Goal: Information Seeking & Learning: Learn about a topic

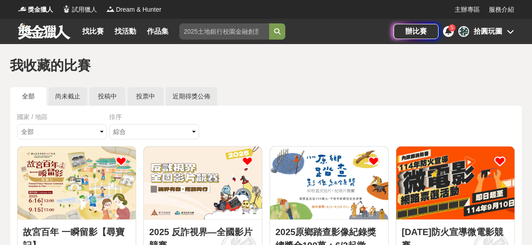
click at [497, 29] on div "拾圓玩圖" at bounding box center [487, 31] width 29 height 11
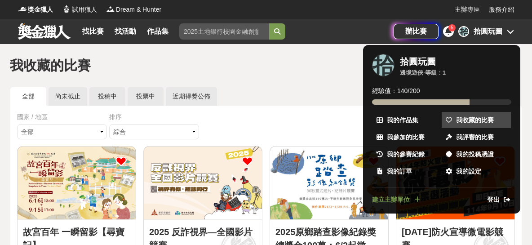
click at [467, 121] on span "我收藏的比賽" at bounding box center [475, 119] width 38 height 9
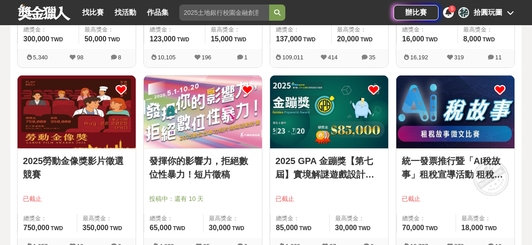
scroll to position [598, 0]
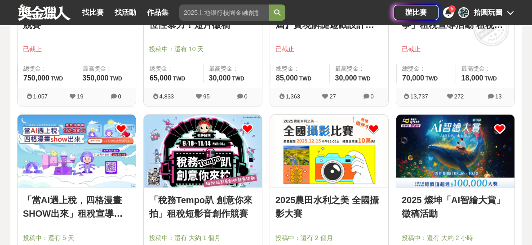
click at [179, 161] on img at bounding box center [203, 151] width 118 height 73
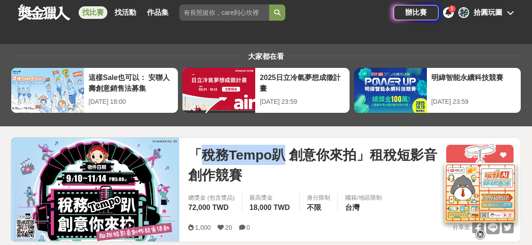
drag, startPoint x: 202, startPoint y: 157, endPoint x: 286, endPoint y: 159, distance: 84.0
click at [286, 159] on span "「稅務Tempo趴 創意你來拍」租稅短影音創作競賽" at bounding box center [313, 165] width 251 height 40
copy span "稅務Tempo趴"
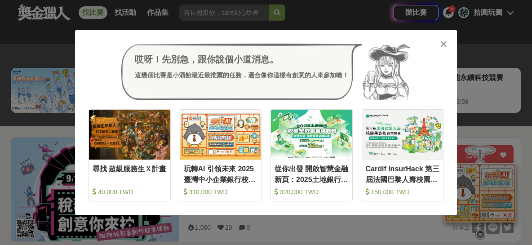
click at [442, 45] on icon at bounding box center [443, 44] width 7 height 9
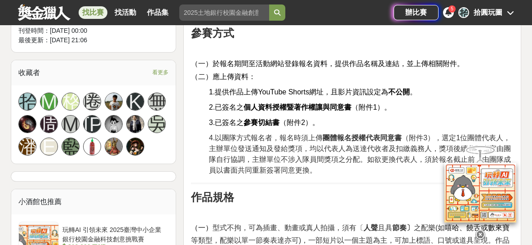
scroll to position [847, 0]
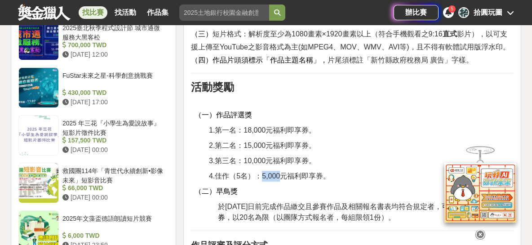
drag, startPoint x: 260, startPoint y: 175, endPoint x: 282, endPoint y: 177, distance: 22.5
click at [282, 177] on span "4.佳作（5名）：5,000元福利即享券。" at bounding box center [269, 176] width 121 height 8
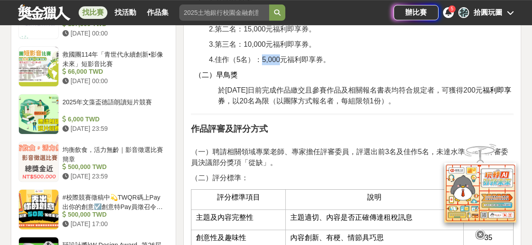
scroll to position [947, 0]
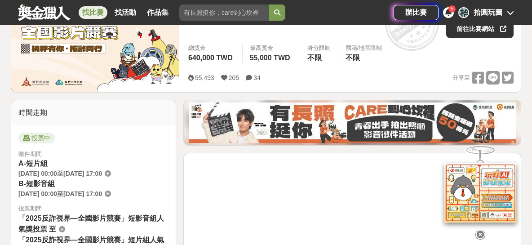
scroll to position [50, 0]
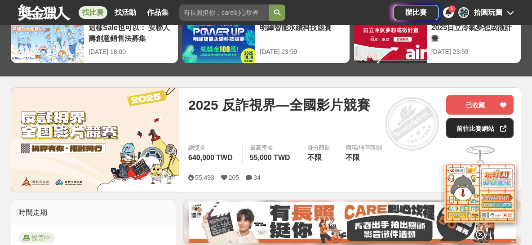
click at [459, 126] on link "前往比賽網站" at bounding box center [479, 128] width 67 height 20
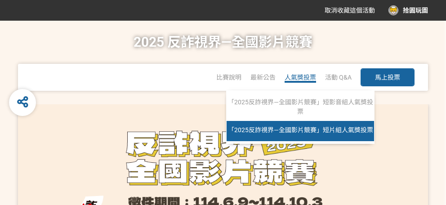
click at [311, 124] on link "「2025反詐視界—全國影片競賽」短片組人氣獎投票" at bounding box center [299, 131] width 147 height 20
select select "13146"
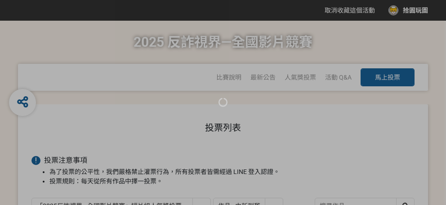
scroll to position [100, 0]
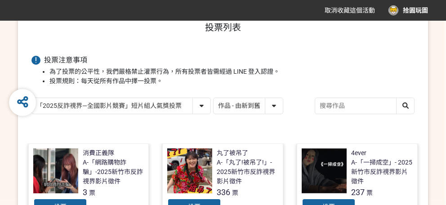
click at [32, 98] on select "「2025反詐視界—全國影片競賽」短影音組人氣獎投票 「2025反詐視界—全國影片競賽」短片組人氣獎投票" at bounding box center [121, 106] width 178 height 16
click at [213, 98] on select "作品 - 由新到舊 作品 - 由舊到新 票數 - 由多到少 票數 - 由少到多" at bounding box center [247, 106] width 69 height 16
select select "vote"
click option "票數 - 由多到少" at bounding box center [0, 0] width 0 height 0
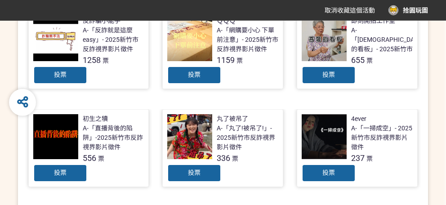
scroll to position [251, 0]
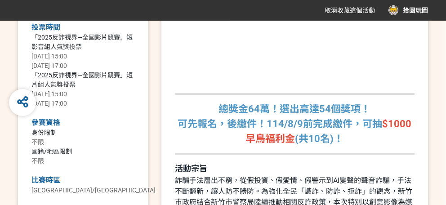
scroll to position [401, 0]
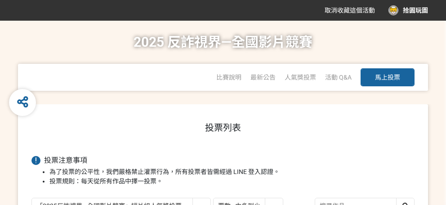
select select "13146"
select select "vote"
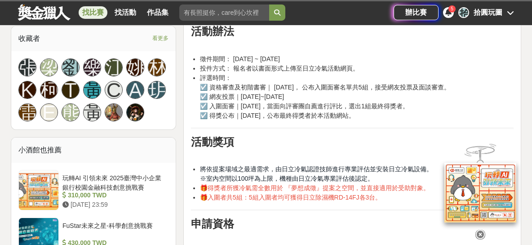
scroll to position [698, 0]
